Goal: Information Seeking & Learning: Understand process/instructions

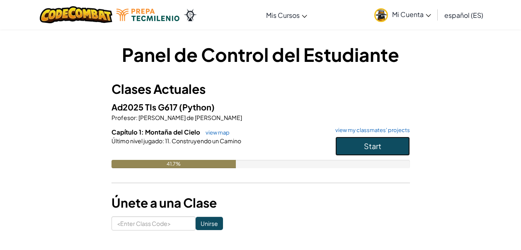
click at [355, 148] on button "Start" at bounding box center [372, 145] width 75 height 19
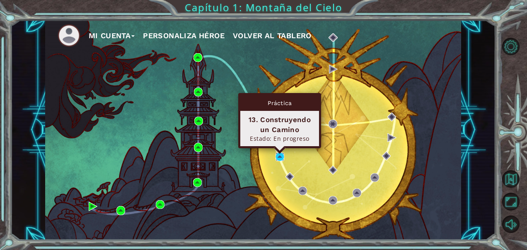
click at [280, 156] on img at bounding box center [280, 156] width 9 height 9
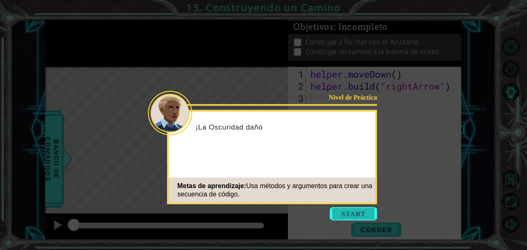
click at [364, 213] on button "Start" at bounding box center [353, 213] width 47 height 13
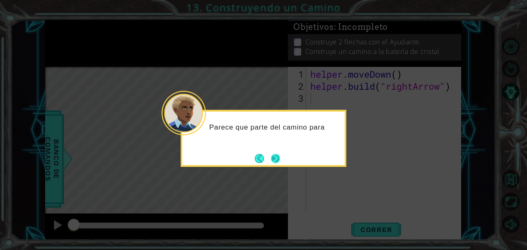
click at [277, 160] on button "Next" at bounding box center [275, 158] width 15 height 15
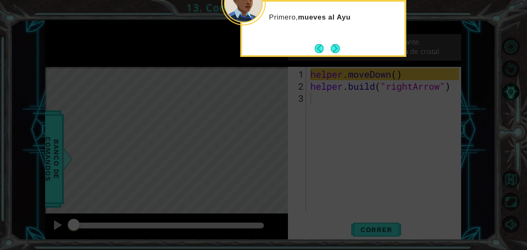
click at [347, 97] on icon at bounding box center [263, 37] width 527 height 425
click at [335, 46] on button "Next" at bounding box center [335, 48] width 13 height 13
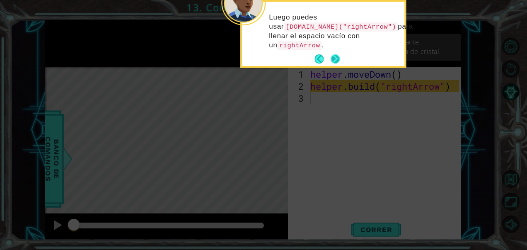
click at [334, 58] on button "Next" at bounding box center [335, 58] width 13 height 13
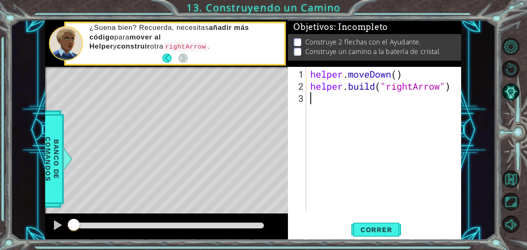
click at [321, 96] on div "helper . moveDown ( ) helper . build ( "rightArrow" )" at bounding box center [386, 152] width 155 height 168
click at [365, 221] on button "Correr" at bounding box center [377, 229] width 50 height 17
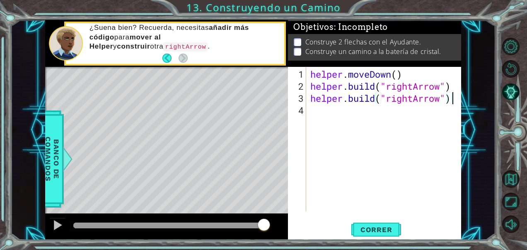
scroll to position [0, 6]
type textarea "[DOMAIN_NAME]("rightArrow")"
click at [382, 234] on button "Correr" at bounding box center [377, 229] width 50 height 17
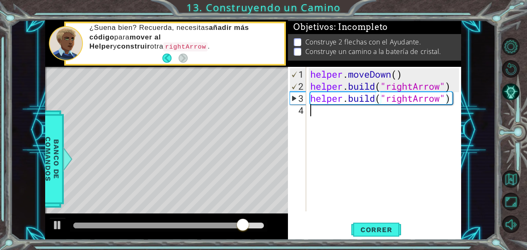
click at [347, 109] on div "helper . moveDown ( ) helper . build ( "rightArrow" ) helper . build ( "rightAr…" at bounding box center [386, 152] width 155 height 168
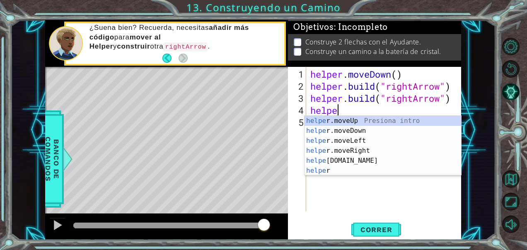
scroll to position [0, 1]
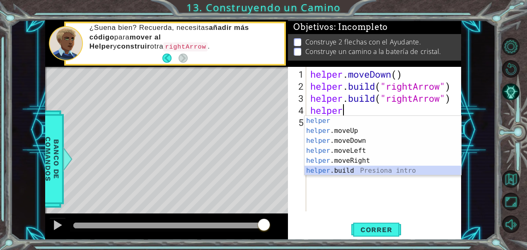
click at [358, 172] on div "helper Presiona intro helper .moveUp Presiona intro helper .moveDown Presiona i…" at bounding box center [383, 156] width 157 height 80
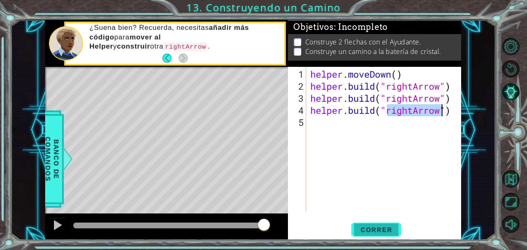
type textarea "[DOMAIN_NAME]("rightArrow")"
click at [388, 224] on button "Correr" at bounding box center [377, 229] width 50 height 17
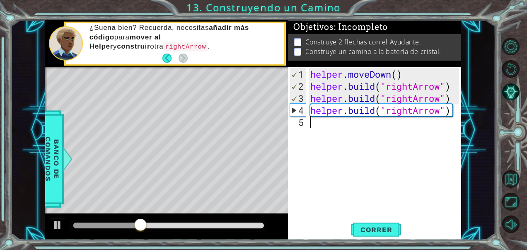
click at [396, 126] on div "helper . moveDown ( ) helper . build ( "rightArrow" ) helper . build ( "rightAr…" at bounding box center [386, 152] width 155 height 168
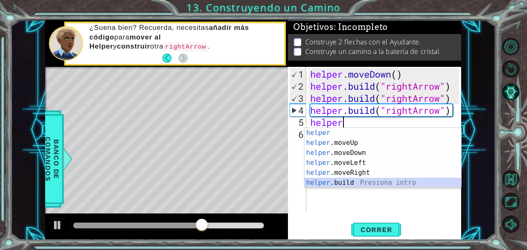
type textarea "[DOMAIN_NAME]("rightArrow")"
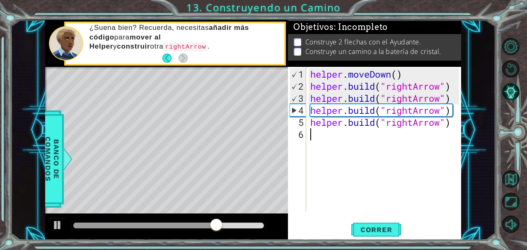
click at [333, 133] on div "helper . moveDown ( ) helper . build ( "rightArrow" ) helper . build ( "rightAr…" at bounding box center [386, 152] width 155 height 168
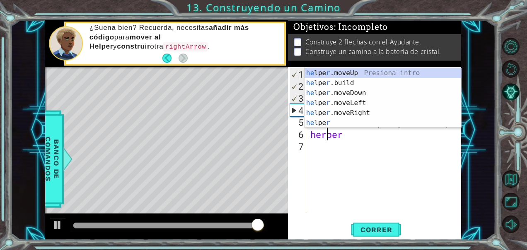
scroll to position [0, 1]
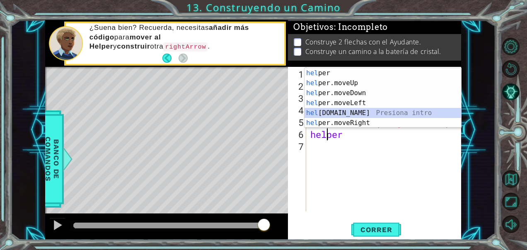
click at [342, 114] on div "hel per Presiona intro hel per.moveUp Presiona intro hel per.moveDown Presiona …" at bounding box center [383, 108] width 157 height 80
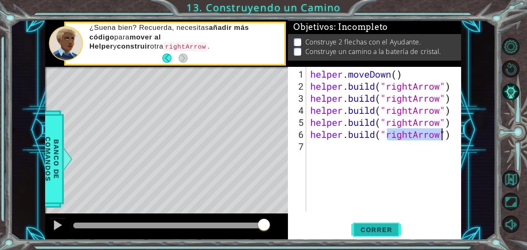
type textarea "[DOMAIN_NAME]("rightArrow")"
click at [378, 232] on span "Correr" at bounding box center [376, 229] width 49 height 8
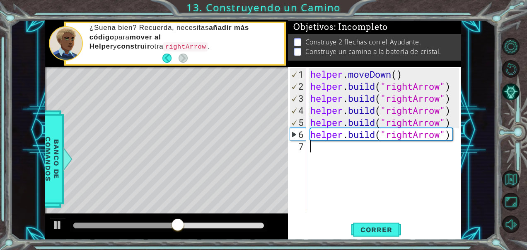
click at [342, 157] on div "helper . moveDown ( ) helper . build ( "rightArrow" ) helper . build ( "rightAr…" at bounding box center [386, 152] width 155 height 168
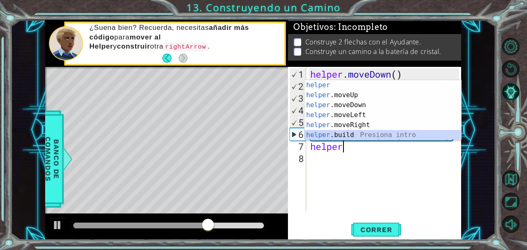
click at [347, 136] on div "helper Presiona intro helper .moveUp Presiona intro helper .moveDown Presiona i…" at bounding box center [383, 120] width 157 height 80
type textarea "[DOMAIN_NAME]("rightArrow")"
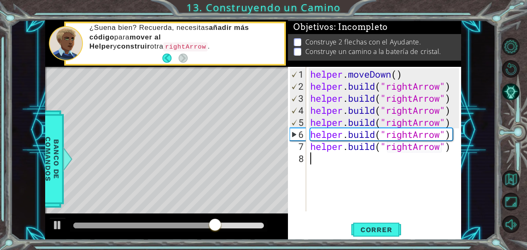
click at [319, 162] on div "helper . moveDown ( ) helper . build ( "rightArrow" ) helper . build ( "rightAr…" at bounding box center [386, 152] width 155 height 168
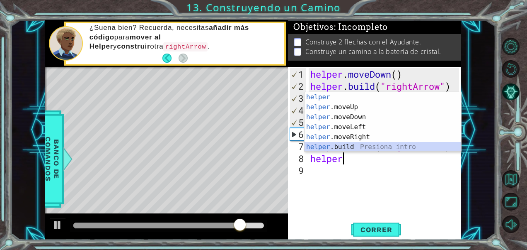
click at [335, 145] on div "helper Presiona intro helper .moveUp Presiona intro helper .moveDown Presiona i…" at bounding box center [383, 132] width 157 height 80
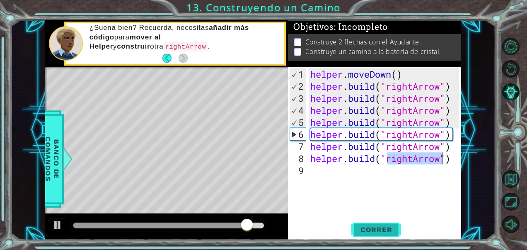
type textarea "[DOMAIN_NAME]("rightArrow")"
click at [362, 231] on span "Correr" at bounding box center [376, 229] width 49 height 8
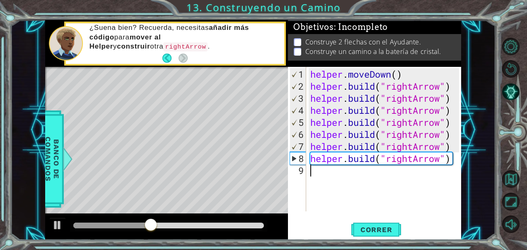
click at [333, 175] on div "helper . moveDown ( ) helper . build ( "rightArrow" ) helper . build ( "rightAr…" at bounding box center [386, 152] width 155 height 168
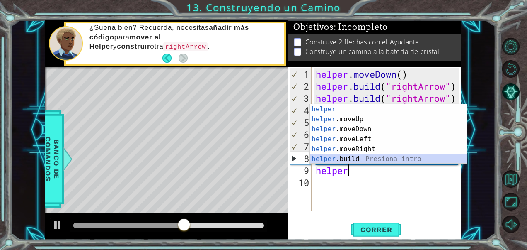
click at [344, 156] on div "helper Presiona intro helper .moveUp Presiona intro helper .moveDown Presiona i…" at bounding box center [388, 144] width 157 height 80
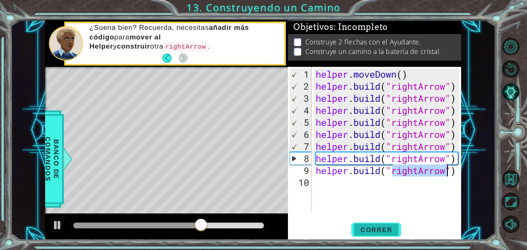
type textarea "[DOMAIN_NAME]("rightArrow")"
click at [374, 229] on span "Correr" at bounding box center [376, 229] width 49 height 8
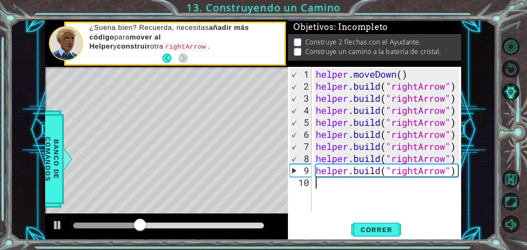
click at [343, 188] on div "helper . moveDown ( ) helper . build ( "rightArrow" ) helper . build ( "rightAr…" at bounding box center [389, 152] width 150 height 168
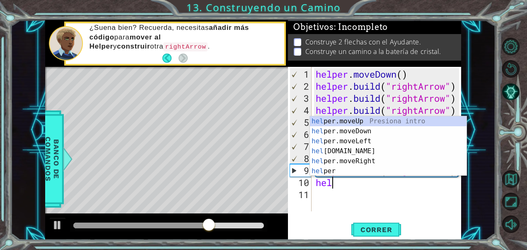
scroll to position [0, 0]
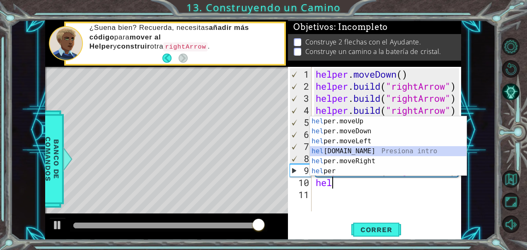
click at [347, 152] on div "hel per.moveUp Presiona intro hel per.moveDown Presiona intro hel per.moveLeft …" at bounding box center [388, 156] width 157 height 80
type textarea "[DOMAIN_NAME]("rightArrow")"
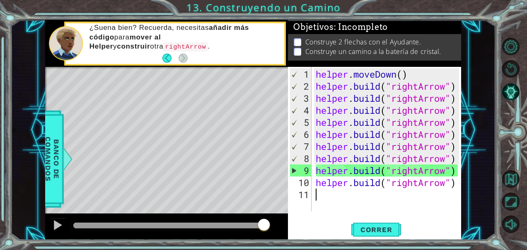
click at [341, 192] on div "helper . moveDown ( ) helper . build ( "rightArrow" ) helper . build ( "rightAr…" at bounding box center [389, 152] width 150 height 168
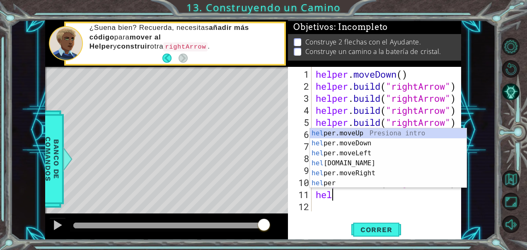
scroll to position [0, 0]
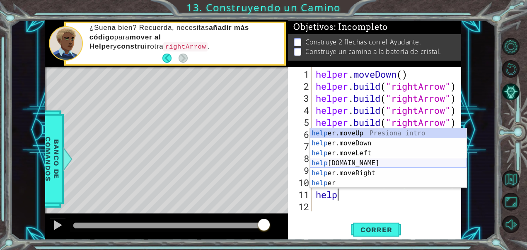
click at [347, 163] on div "help er.moveUp Presiona intro help er.moveDown Presiona intro help er.moveLeft …" at bounding box center [388, 168] width 157 height 80
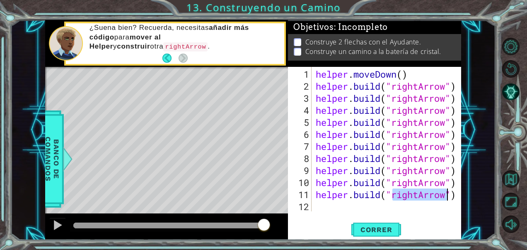
type textarea "[DOMAIN_NAME]("rightArrow")"
click at [328, 211] on div "[DOMAIN_NAME]("rightArrow") 1 2 3 4 5 6 7 8 9 10 11 12 helper . moveDown ( ) he…" at bounding box center [374, 153] width 173 height 173
click at [327, 208] on div "helper . moveDown ( ) helper . build ( "rightArrow" ) helper . build ( "rightAr…" at bounding box center [389, 152] width 150 height 168
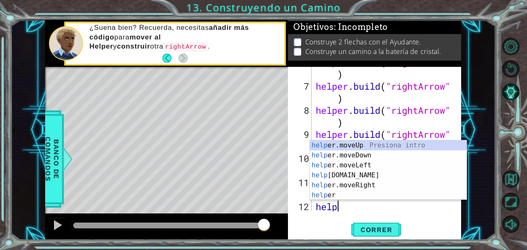
scroll to position [132, 0]
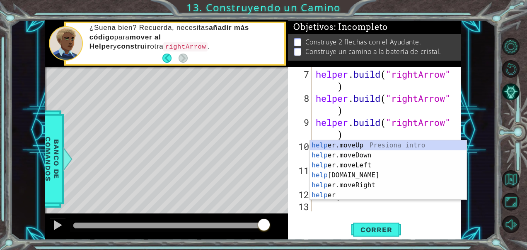
click at [362, 176] on div "help er.moveUp Presiona intro help er.moveDown Presiona intro help er.moveLeft …" at bounding box center [388, 180] width 157 height 80
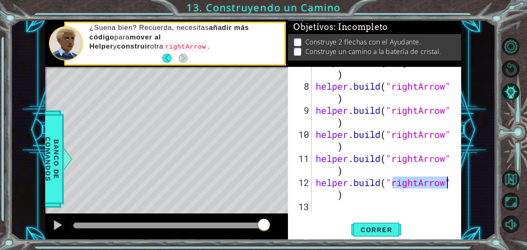
scroll to position [144, 0]
type textarea "[DOMAIN_NAME]("rightArrow")"
click at [397, 228] on span "Correr" at bounding box center [376, 229] width 49 height 8
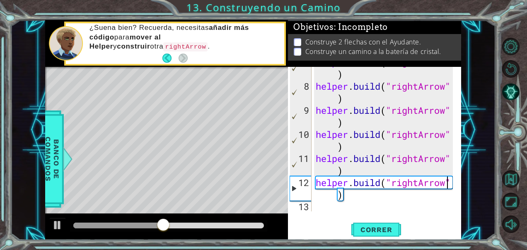
click at [353, 202] on div "helper . build ( "rightArrow" ) helper . build ( "rightArrow" ) helper . build …" at bounding box center [385, 146] width 143 height 180
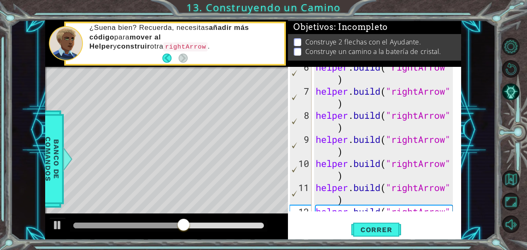
scroll to position [108, 0]
click at [450, 67] on div "helper . build ( "rightArrow" ) helper . build ( "rightArrow" ) helper . build …" at bounding box center [385, 157] width 143 height 192
type textarea "[DOMAIN_NAME]("rightArrow")"
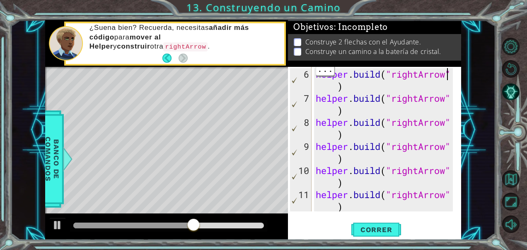
scroll to position [144, 0]
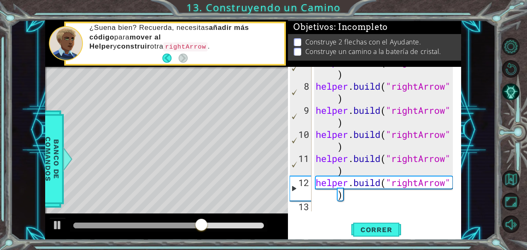
click at [369, 214] on div "[DOMAIN_NAME]("rightArrow") 7 8 9 10 11 12 13 helper . build ( "rightArrow" ) h…" at bounding box center [374, 153] width 173 height 173
click at [384, 209] on div "helper . build ( "rightArrow" ) helper . build ( "rightArrow" ) helper . build …" at bounding box center [385, 146] width 143 height 180
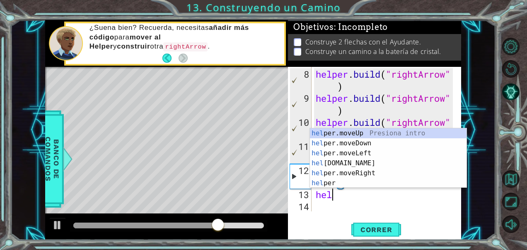
scroll to position [0, 0]
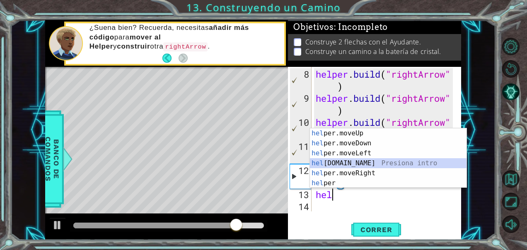
click at [353, 158] on div "hel per.moveUp Presiona intro hel per.moveDown Presiona intro hel per.moveLeft …" at bounding box center [388, 168] width 157 height 80
type textarea "[DOMAIN_NAME]("rightArrow")"
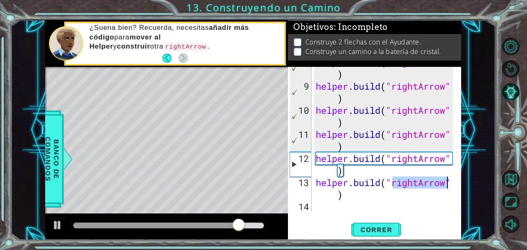
scroll to position [168, 0]
click at [319, 206] on div "helper . build ( "rightArrow" ) helper . build ( "rightArrow" ) helper . build …" at bounding box center [385, 146] width 143 height 180
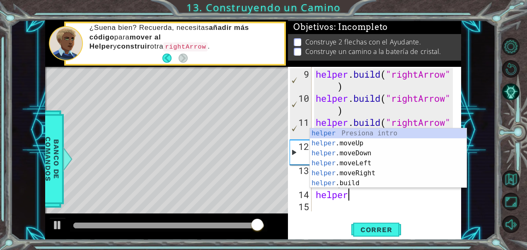
scroll to position [0, 1]
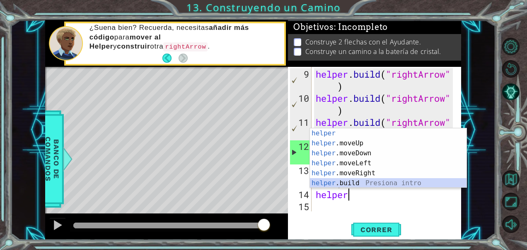
click at [350, 180] on div "helper Presiona intro helper .moveUp Presiona intro helper .moveDown Presiona i…" at bounding box center [388, 168] width 157 height 80
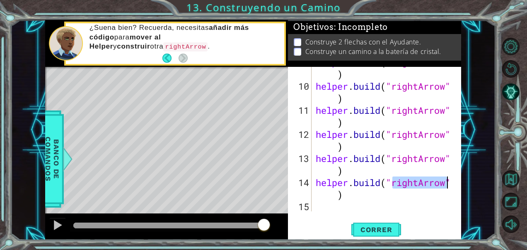
type textarea "[DOMAIN_NAME]("rightArrow")"
click at [324, 213] on div "[DOMAIN_NAME]("rightArrow") 9 10 11 12 13 14 15 helper . build ( "rightArrow" )…" at bounding box center [374, 153] width 173 height 173
click at [324, 210] on div "helper . build ( "rightArrow" ) helper . build ( "rightArrow" ) helper . build …" at bounding box center [385, 146] width 143 height 180
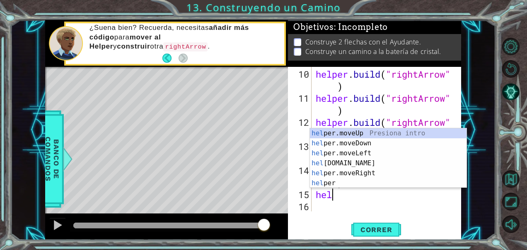
scroll to position [0, 1]
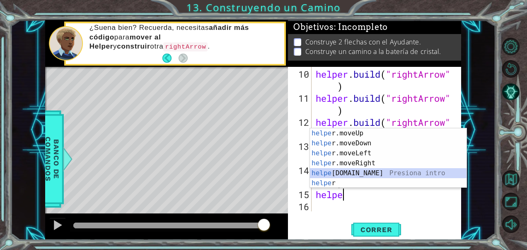
click at [344, 169] on div "helpe [PERSON_NAME]moveUp Presiona intro helpe r.moveDown Presiona intro helpe …" at bounding box center [388, 168] width 157 height 80
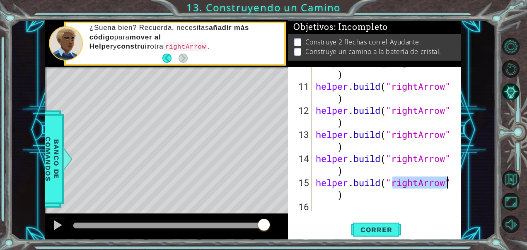
scroll to position [216, 0]
type textarea "[DOMAIN_NAME]("rightArrow")"
click at [361, 226] on span "Correr" at bounding box center [376, 229] width 49 height 8
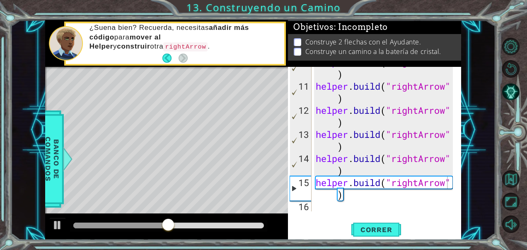
click at [354, 211] on div "[DOMAIN_NAME]("rightArrow") 10 11 12 13 14 15 16 helper . build ( "rightArrow" …" at bounding box center [374, 153] width 173 height 173
click at [343, 210] on div "helper . build ( "rightArrow" ) helper . build ( "rightArrow" ) helper . build …" at bounding box center [385, 146] width 143 height 180
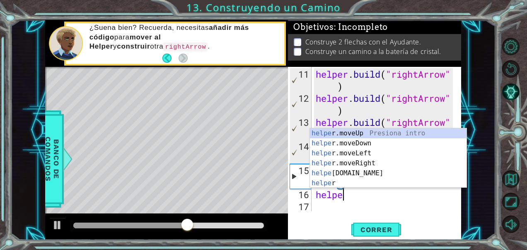
scroll to position [0, 1]
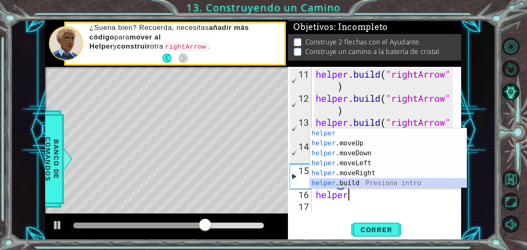
click at [350, 180] on div "helper Presiona intro helper .moveUp Presiona intro helper .moveDown Presiona i…" at bounding box center [388, 168] width 157 height 80
type textarea "[DOMAIN_NAME]("rightArrow")"
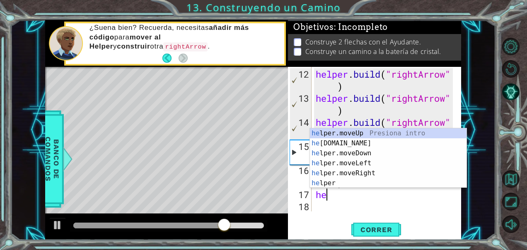
scroll to position [0, 0]
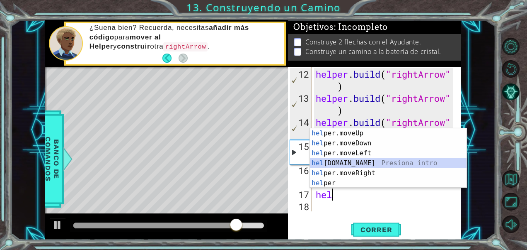
click at [350, 160] on div "hel per.moveUp Presiona intro hel per.moveDown Presiona intro hel per.moveLeft …" at bounding box center [388, 168] width 157 height 80
type textarea "[DOMAIN_NAME]("rightArrow")"
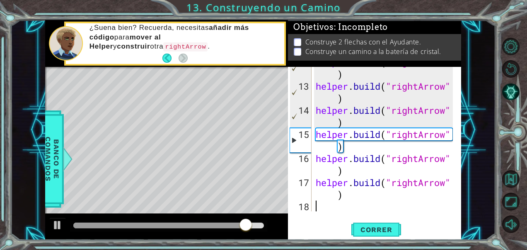
click at [316, 208] on div "helper . build ( "rightArrow" ) helper . build ( "rightArrow" ) helper . build …" at bounding box center [385, 146] width 143 height 180
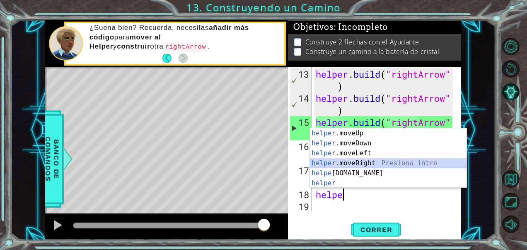
click at [347, 167] on div "helpe [PERSON_NAME]moveUp Presiona intro helpe r.moveDown Presiona intro helpe …" at bounding box center [388, 168] width 157 height 80
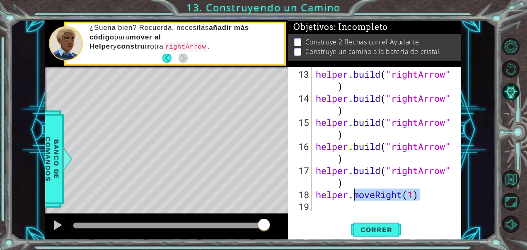
drag, startPoint x: 423, startPoint y: 198, endPoint x: 354, endPoint y: 195, distance: 69.3
click at [354, 195] on div "helper . build ( "rightArrow" ) helper . build ( "rightArrow" ) helper . build …" at bounding box center [385, 158] width 143 height 180
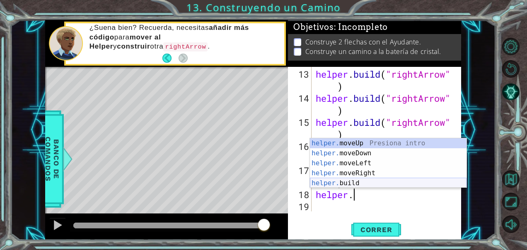
click at [355, 180] on div "helper. moveUp Presiona intro helper. moveDown Presiona intro helper. moveLeft …" at bounding box center [388, 173] width 157 height 70
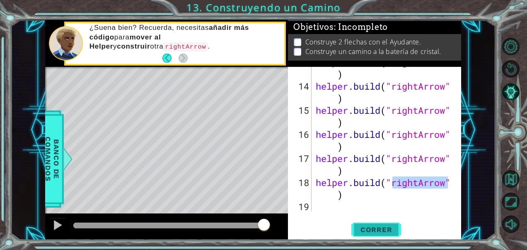
click at [369, 221] on button "Correr" at bounding box center [377, 229] width 50 height 17
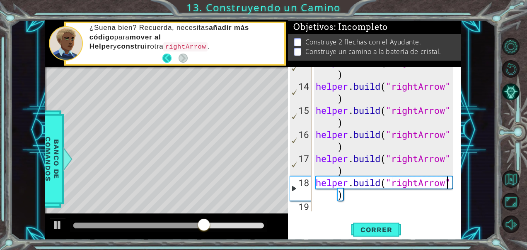
click at [168, 56] on button "Back" at bounding box center [171, 57] width 16 height 9
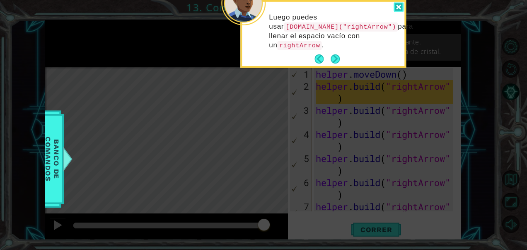
click at [400, 8] on div at bounding box center [399, 7] width 10 height 10
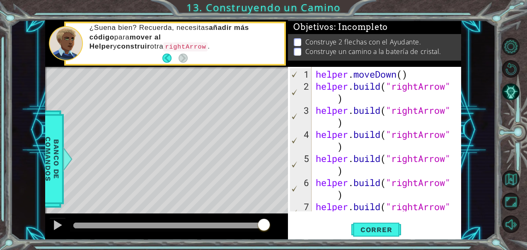
click at [382, 183] on div "helper . moveDown ( ) helper . build ( "rightArrow" ) helper . build ( "rightAr…" at bounding box center [385, 158] width 143 height 180
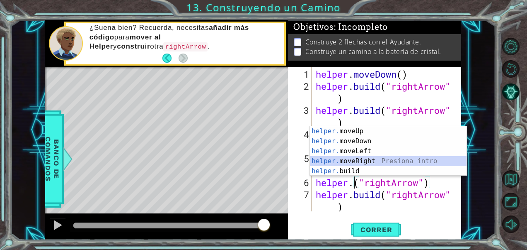
click at [351, 157] on div "helper. moveUp Presiona intro helper. moveDown Presiona intro helper. moveLeft …" at bounding box center [388, 161] width 157 height 70
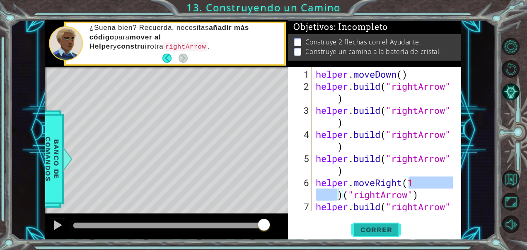
click at [368, 223] on button "Correr" at bounding box center [377, 229] width 50 height 17
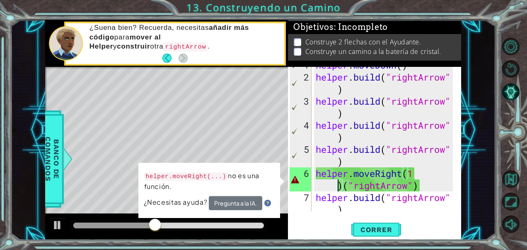
scroll to position [11, 0]
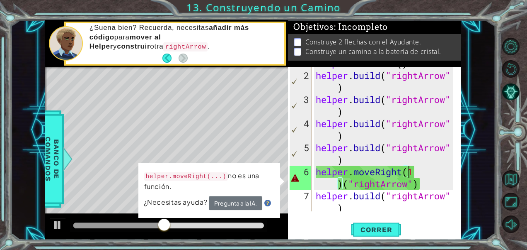
click at [419, 172] on div "helper . moveDown ( ) helper . build ( "rightArrow" ) helper . build ( "rightAr…" at bounding box center [385, 147] width 143 height 180
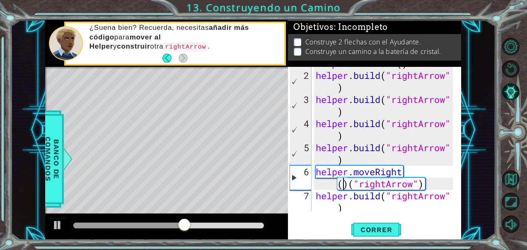
scroll to position [0, 4]
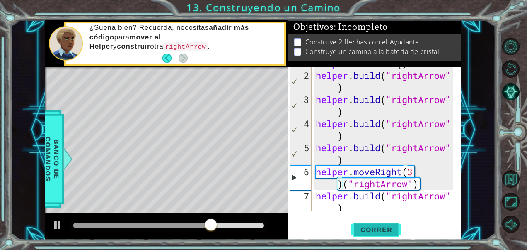
click at [381, 228] on span "Correr" at bounding box center [376, 229] width 49 height 8
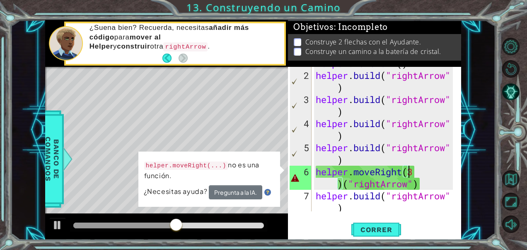
click at [414, 174] on div "helper . moveDown ( ) helper . build ( "rightArrow" ) helper . build ( "rightAr…" at bounding box center [385, 147] width 143 height 180
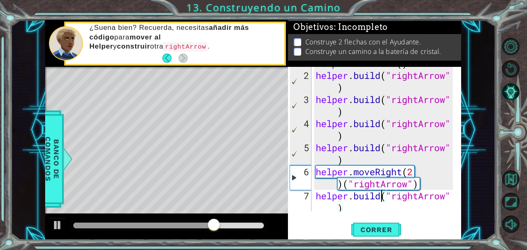
click at [382, 194] on div "helper . moveDown ( ) helper . build ( "rightArrow" ) helper . build ( "rightAr…" at bounding box center [385, 147] width 143 height 180
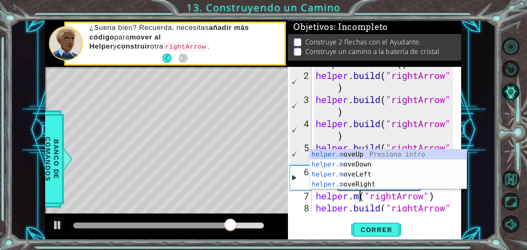
scroll to position [0, 2]
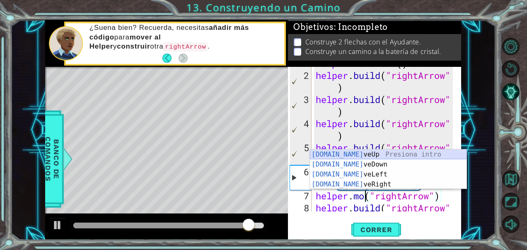
click at [376, 155] on div "[DOMAIN_NAME] veUp Presiona intro [DOMAIN_NAME] veDown Presiona intro [DOMAIN_N…" at bounding box center [388, 179] width 157 height 60
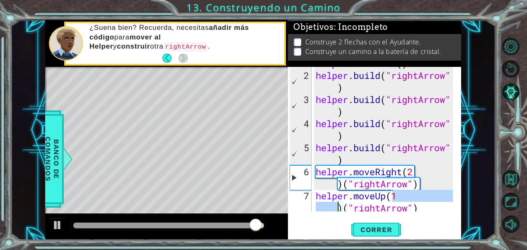
type textarea "helper.moveUp(1)("rightArrow")"
click at [385, 232] on span "Correr" at bounding box center [376, 229] width 49 height 8
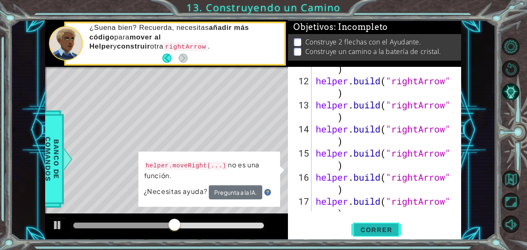
scroll to position [289, 0]
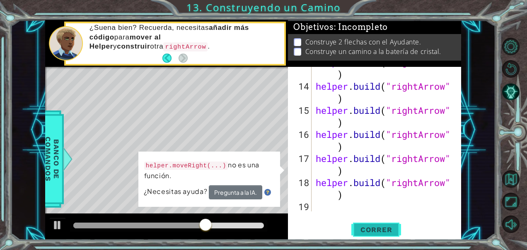
click at [382, 226] on span "Correr" at bounding box center [376, 229] width 49 height 8
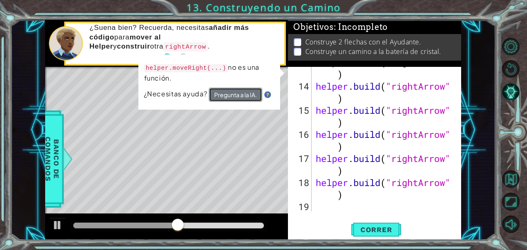
click at [234, 95] on button "Pregunta a la IA." at bounding box center [235, 94] width 53 height 14
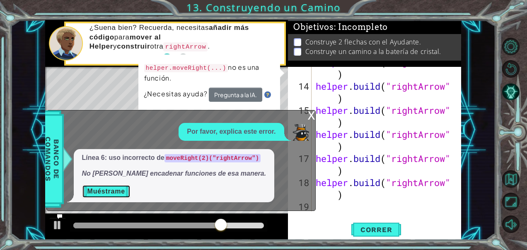
click at [102, 194] on button "Muéstrame" at bounding box center [106, 191] width 49 height 13
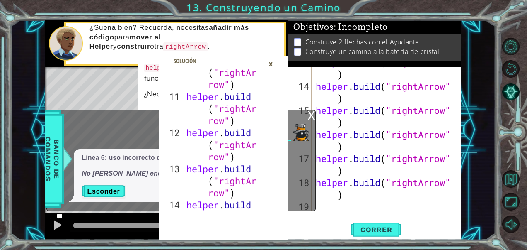
scroll to position [326, 0]
click at [267, 63] on div "×" at bounding box center [271, 64] width 13 height 14
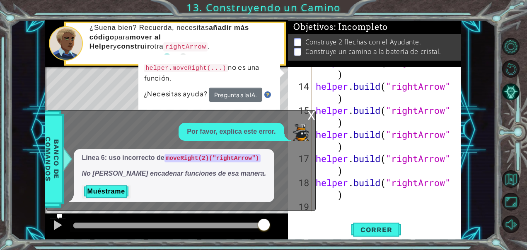
click at [309, 119] on div "x" at bounding box center [311, 114] width 7 height 8
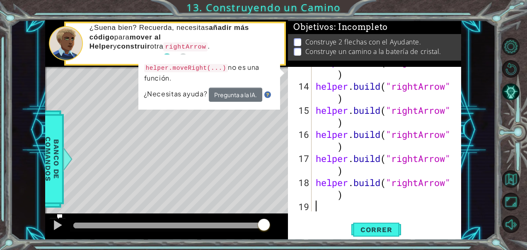
scroll to position [0, 0]
click at [326, 204] on div "helper . build ( "rightArrow" ) helper . build ( "rightArrow" ) helper . build …" at bounding box center [385, 146] width 143 height 180
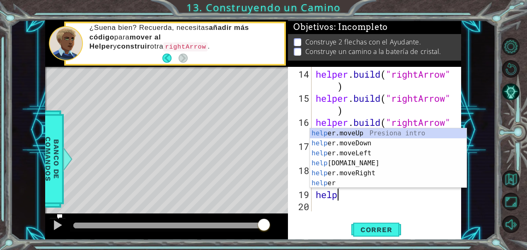
scroll to position [0, 0]
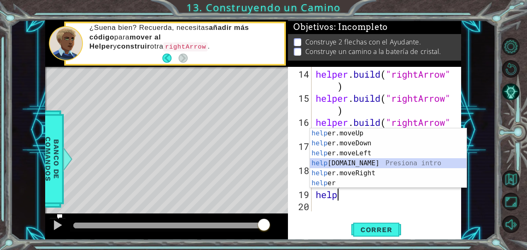
click at [346, 158] on div "help er.moveUp Presiona intro help er.moveDown Presiona intro help er.moveLeft …" at bounding box center [388, 168] width 157 height 80
type textarea "[DOMAIN_NAME]("rightArrow")"
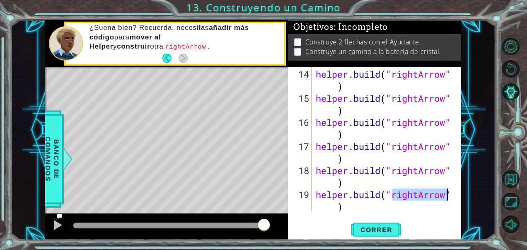
scroll to position [313, 0]
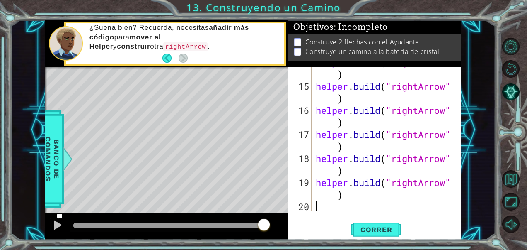
click at [344, 211] on div "helper . build ( "rightArrow" ) helper . build ( "rightArrow" ) helper . build …" at bounding box center [385, 146] width 143 height 180
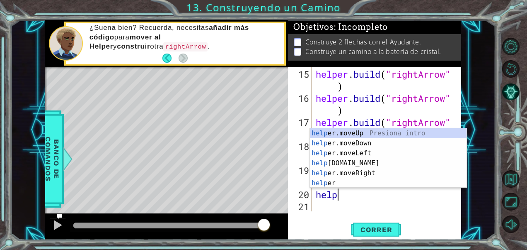
scroll to position [0, 0]
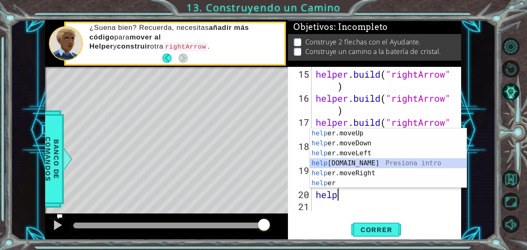
click at [352, 160] on div "help er.moveUp Presiona intro help er.moveDown Presiona intro help er.moveLeft …" at bounding box center [388, 168] width 157 height 80
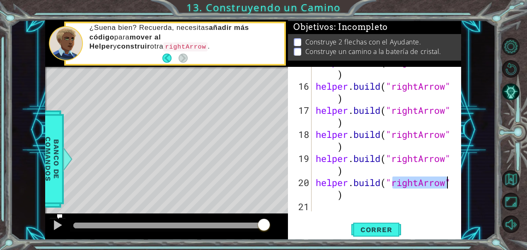
scroll to position [337, 0]
click at [365, 223] on button "Correr" at bounding box center [377, 229] width 50 height 17
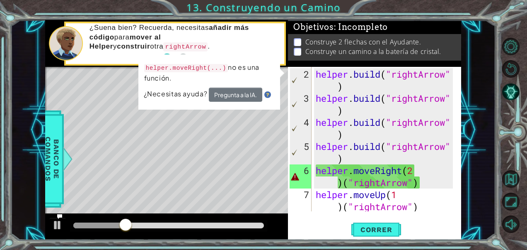
scroll to position [12, 0]
click at [437, 184] on div "helper . build ( "rightArrow" ) helper . build ( "rightArrow" ) helper . build …" at bounding box center [385, 164] width 143 height 192
type textarea "helper.moveRight(2)("rightArrow")"
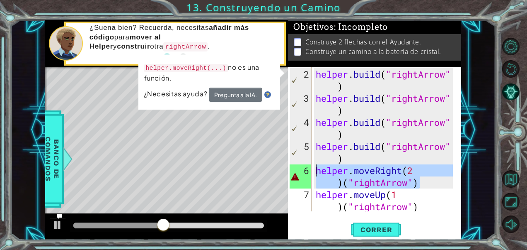
drag, startPoint x: 425, startPoint y: 181, endPoint x: 313, endPoint y: 172, distance: 112.7
click at [313, 172] on div "helper.moveRight(2)("rightArrow") 2 3 4 5 6 7 8 helper . build ( "rightArrow" )…" at bounding box center [373, 139] width 171 height 144
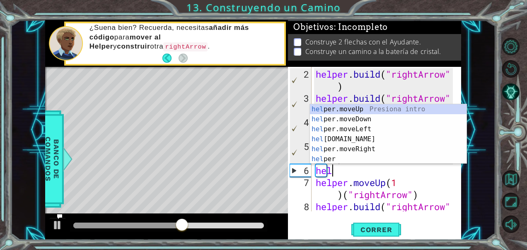
scroll to position [0, 0]
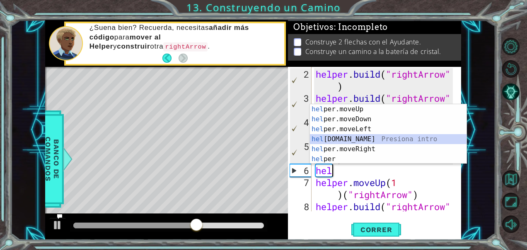
click at [339, 138] on div "hel per.moveUp Presiona intro hel per.moveDown Presiona intro hel per.moveLeft …" at bounding box center [388, 144] width 157 height 80
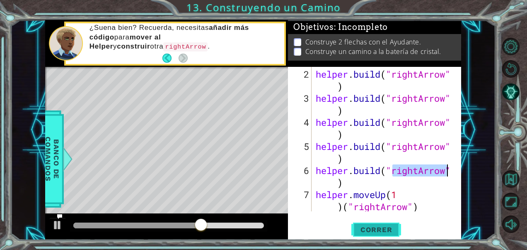
click at [374, 231] on span "Correr" at bounding box center [376, 229] width 49 height 8
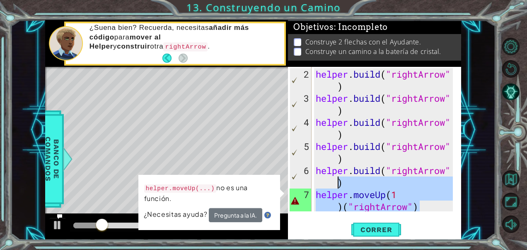
drag, startPoint x: 421, startPoint y: 208, endPoint x: 312, endPoint y: 187, distance: 111.2
click at [312, 187] on div "[DOMAIN_NAME]("rightArrow") 2 3 4 5 6 7 8 helper . build ( "rightArrow" ) helpe…" at bounding box center [373, 139] width 171 height 144
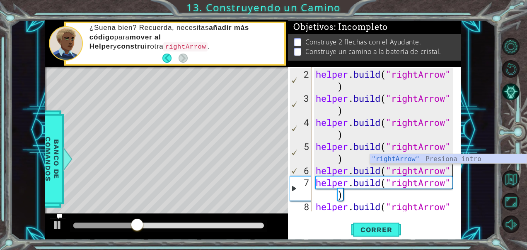
type textarea "[DOMAIN_NAME]("rightArrow")"
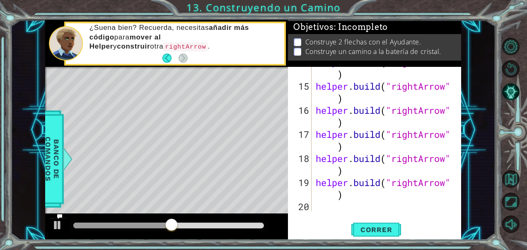
scroll to position [313, 0]
click at [344, 204] on div "helper . build ( "rightArrow" ) helper . build ( "rightArrow" ) helper . build …" at bounding box center [385, 146] width 143 height 180
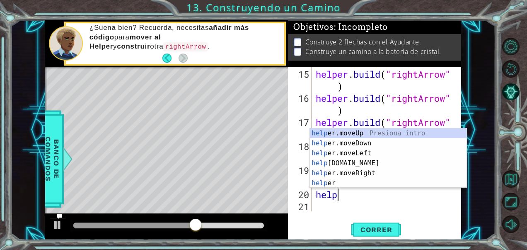
scroll to position [0, 1]
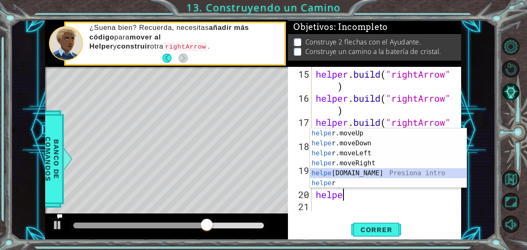
click at [346, 170] on div "helpe [PERSON_NAME]moveUp Presiona intro helpe r.moveDown Presiona intro helpe …" at bounding box center [388, 168] width 157 height 80
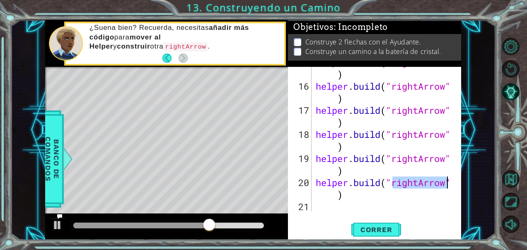
scroll to position [337, 0]
click at [371, 229] on span "Correr" at bounding box center [376, 229] width 49 height 8
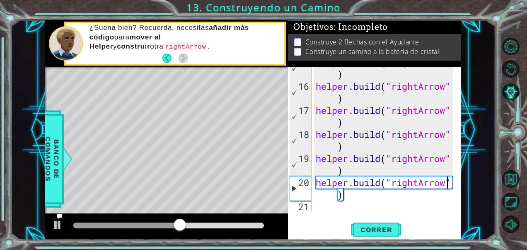
click at [367, 193] on div "helper . build ( "rightArrow" ) helper . build ( "rightArrow" ) helper . build …" at bounding box center [385, 146] width 143 height 180
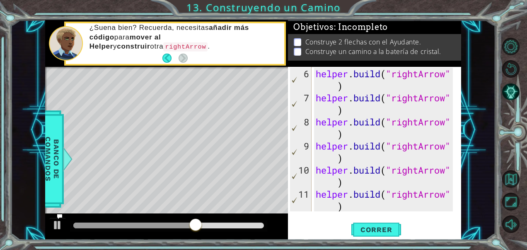
scroll to position [102, 0]
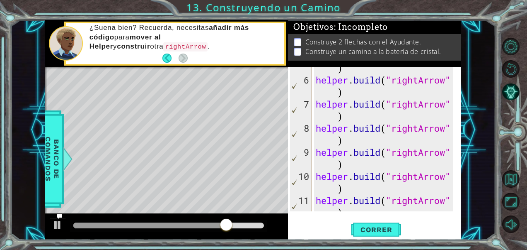
click at [342, 139] on div "helper . build ( "rightArrow" ) helper . build ( "rightArrow" ) helper . build …" at bounding box center [385, 146] width 143 height 192
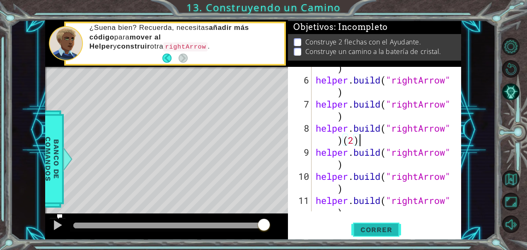
type textarea "[DOMAIN_NAME]("rightArrow")(2)"
click at [375, 230] on span "Correr" at bounding box center [376, 229] width 49 height 8
